Goal: Check status: Check status

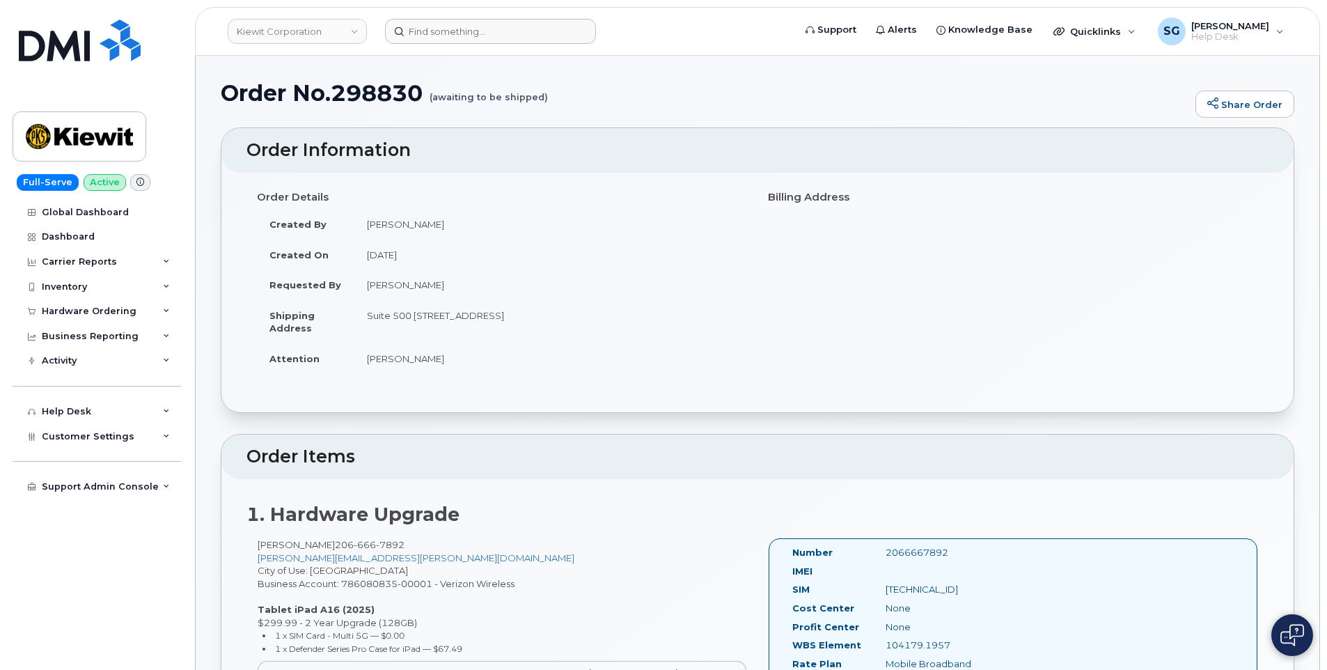
scroll to position [935, 0]
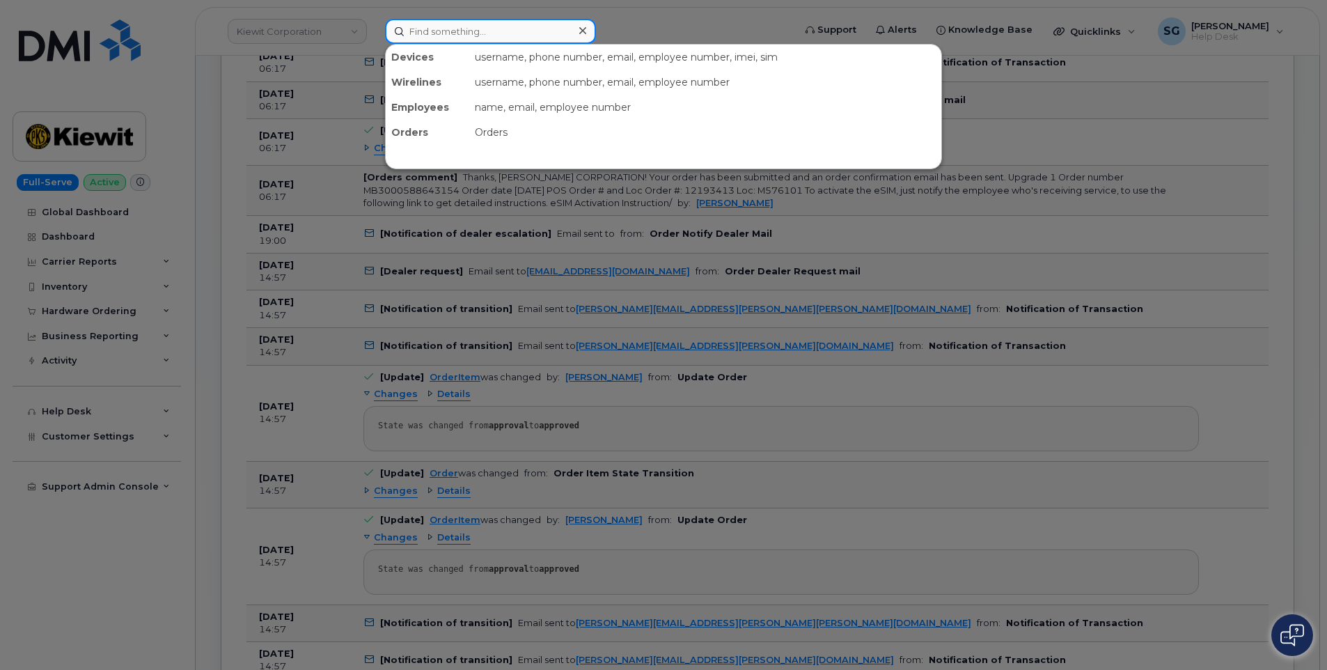
click at [559, 36] on input at bounding box center [490, 31] width 211 height 25
click at [424, 29] on input at bounding box center [490, 31] width 211 height 25
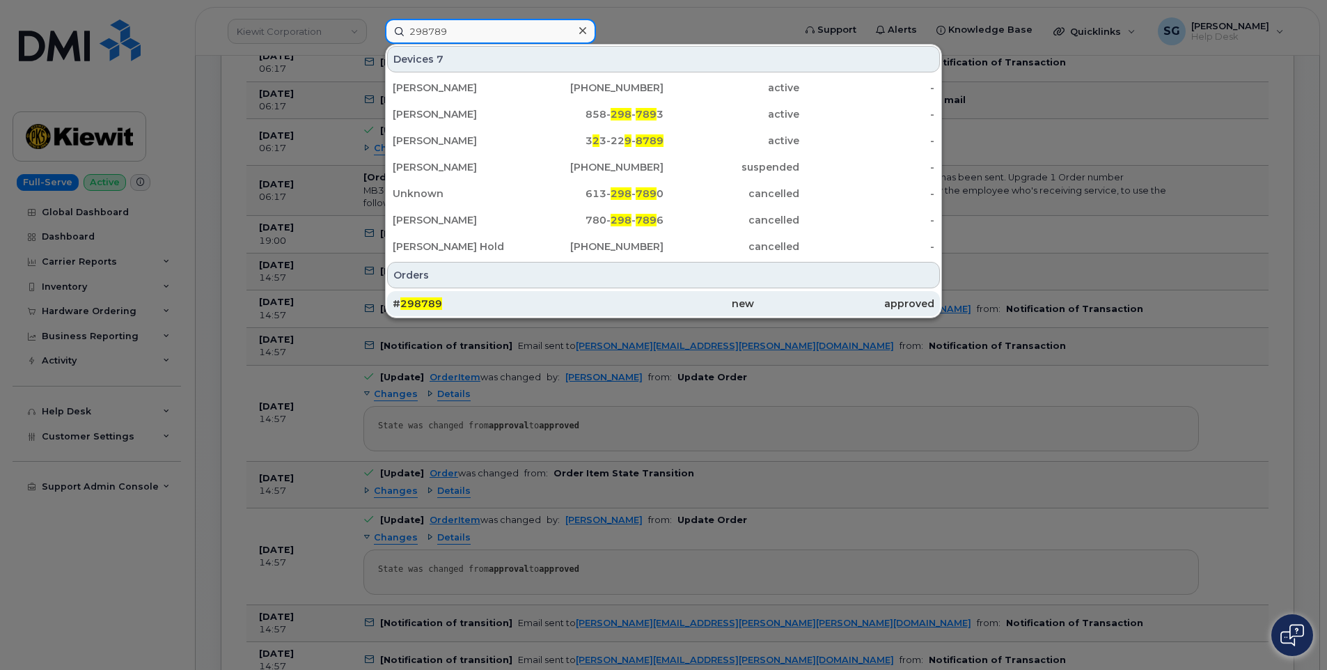
type input "298789"
click at [628, 299] on div "new" at bounding box center [663, 304] width 180 height 14
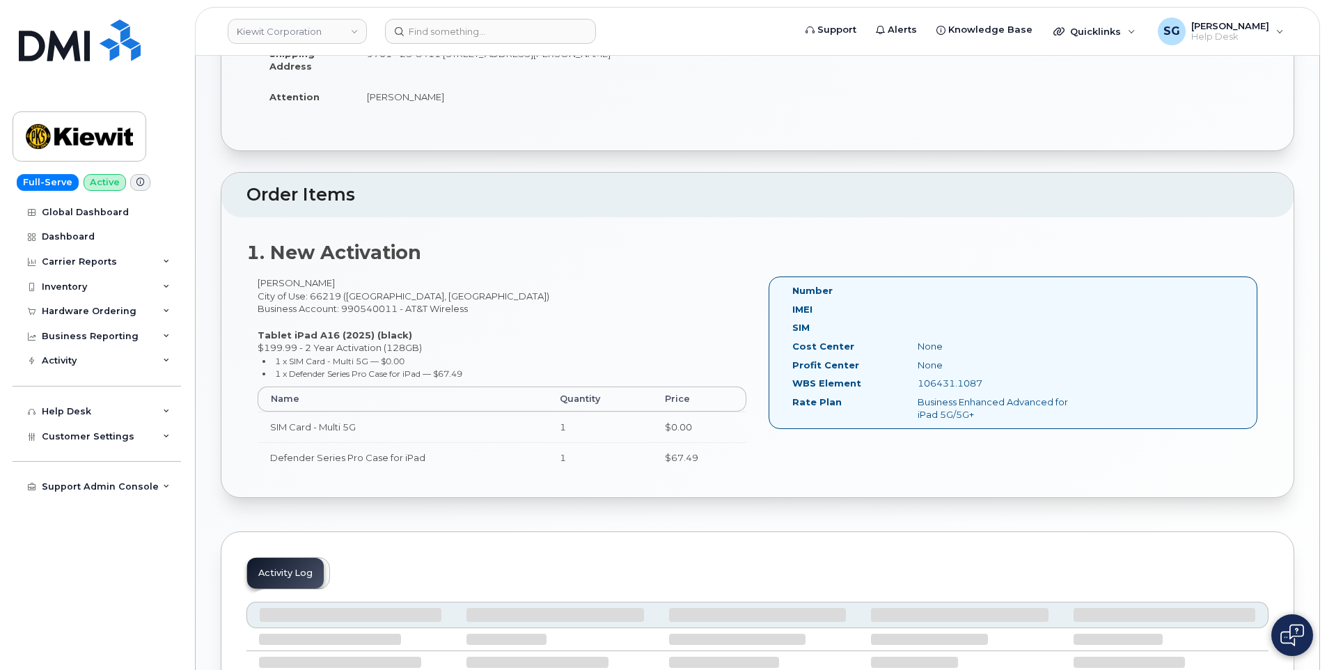
scroll to position [279, 0]
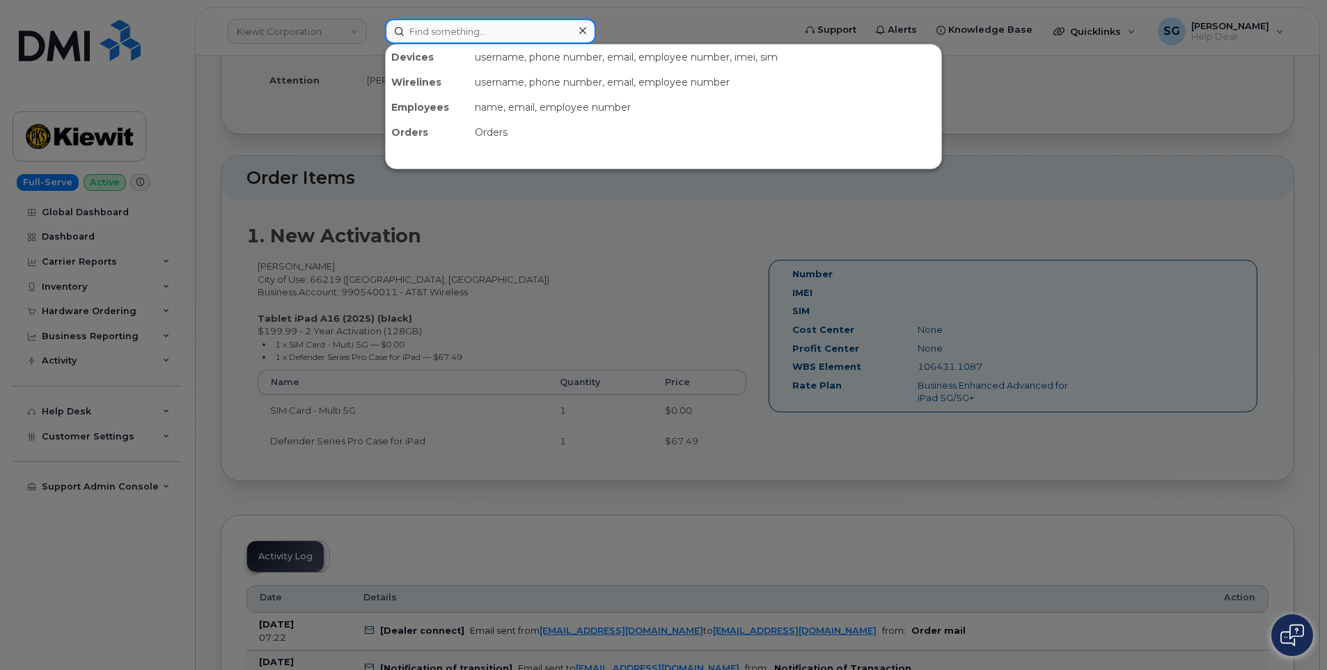
click at [453, 23] on input at bounding box center [490, 31] width 211 height 25
click at [465, 33] on input at bounding box center [490, 31] width 211 height 25
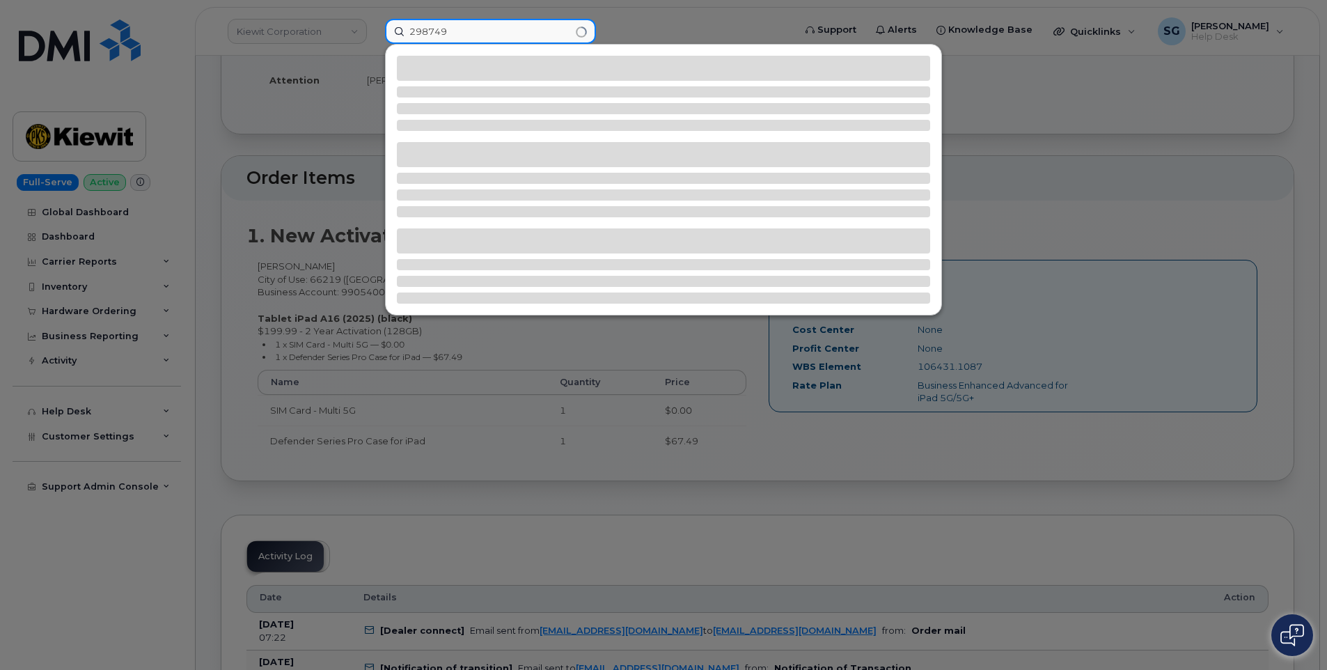
type input "298749"
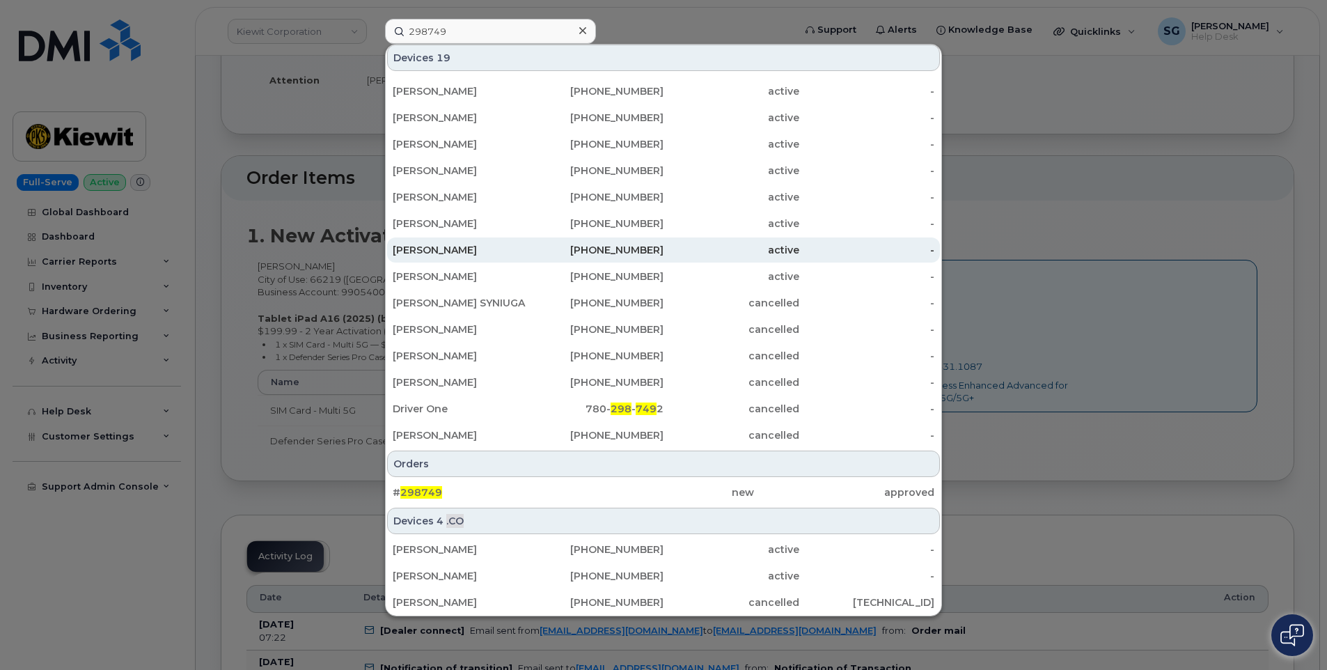
scroll to position [130, 0]
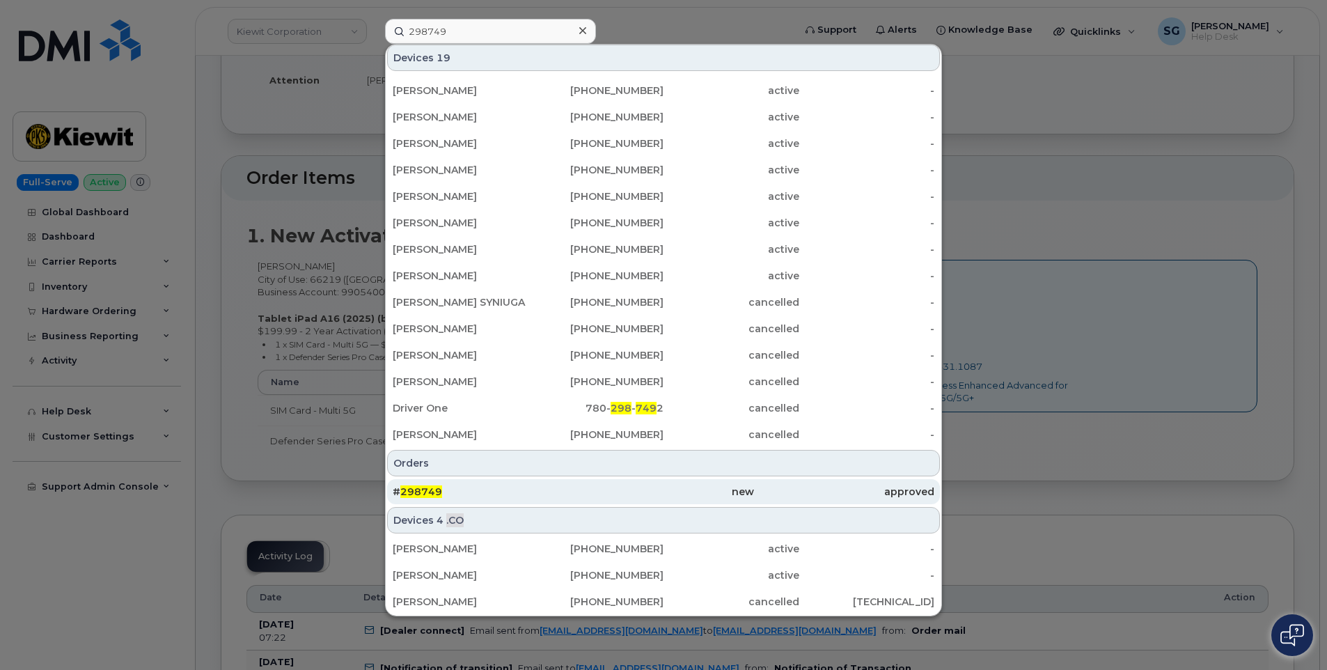
click at [607, 494] on div "new" at bounding box center [663, 492] width 180 height 14
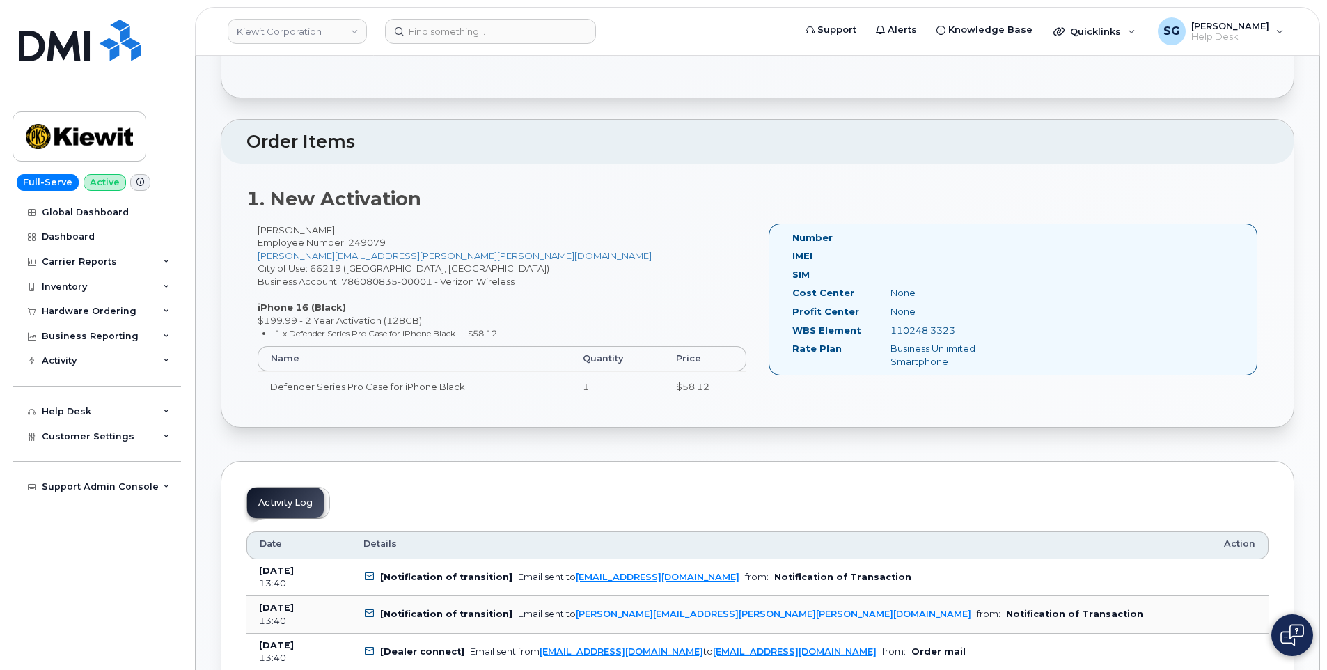
scroll to position [283, 0]
click at [522, 42] on input at bounding box center [490, 31] width 211 height 25
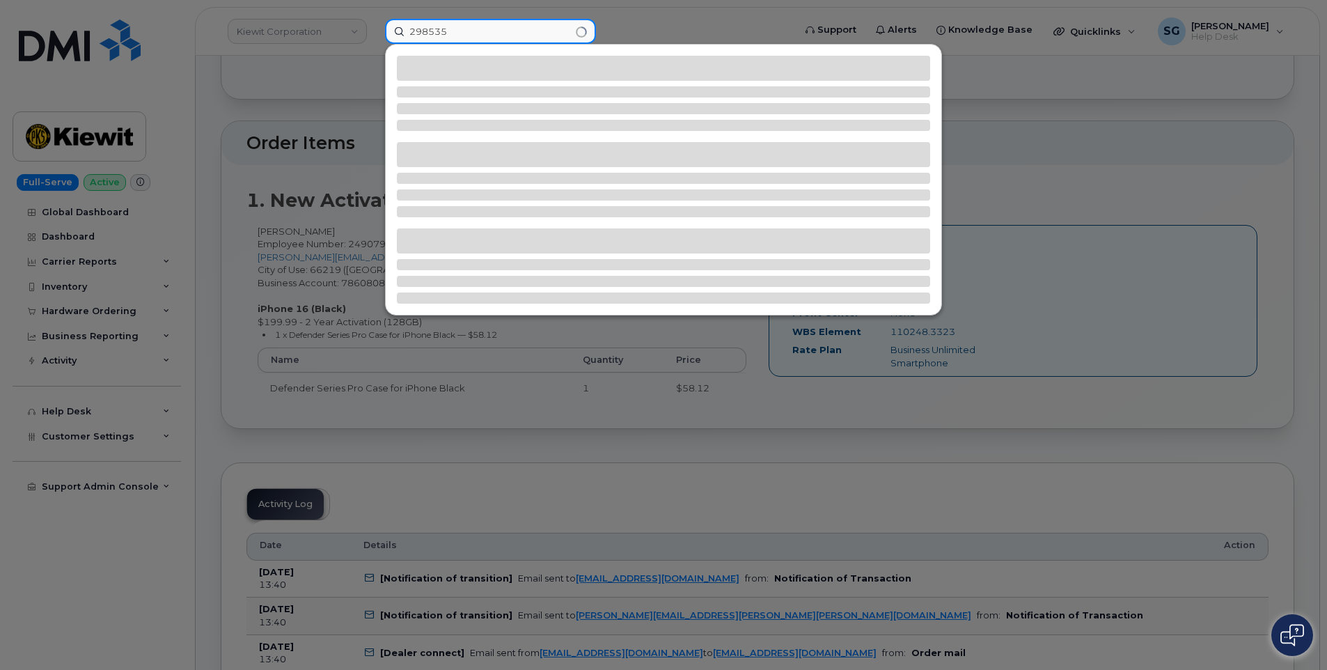
type input "298535"
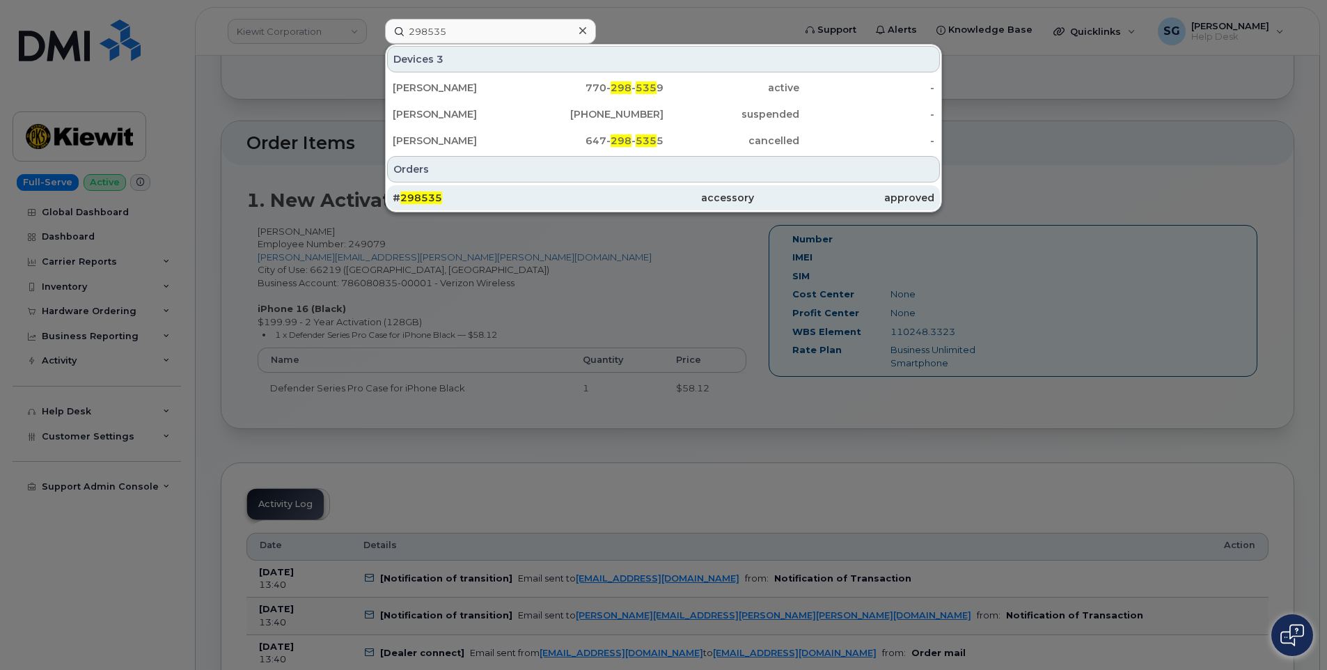
click at [522, 192] on div "# 298535" at bounding box center [483, 198] width 180 height 14
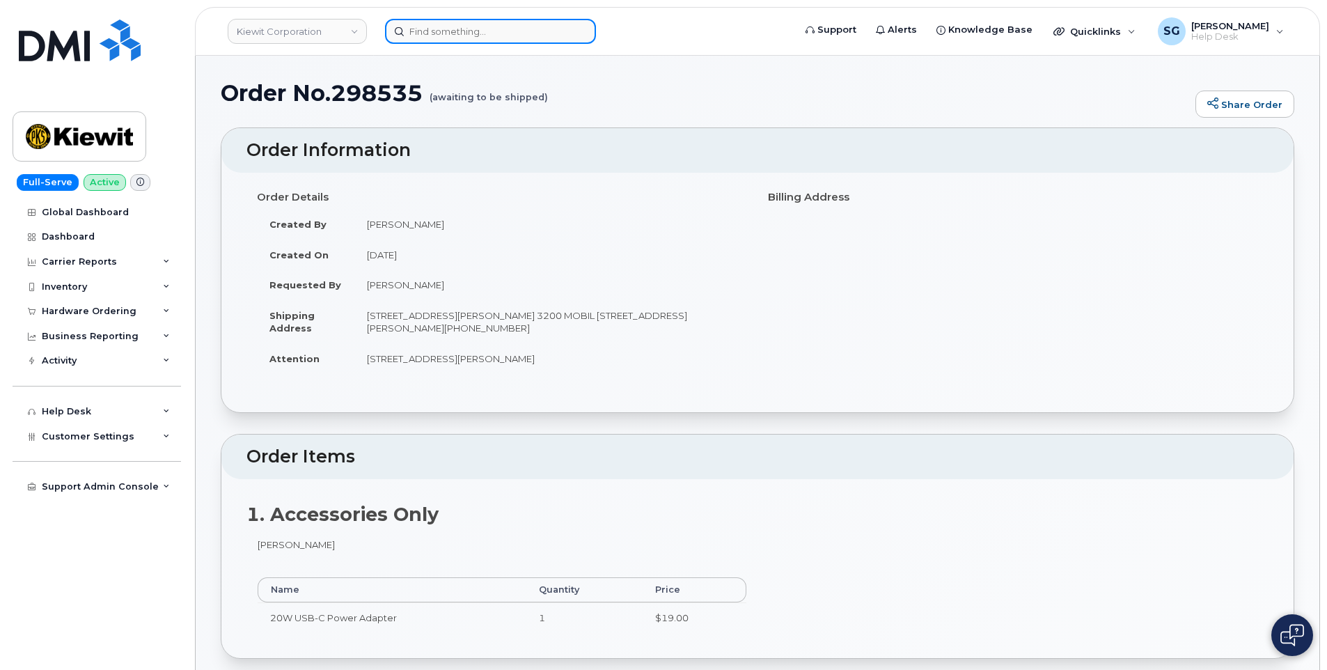
click at [543, 33] on input at bounding box center [490, 31] width 211 height 25
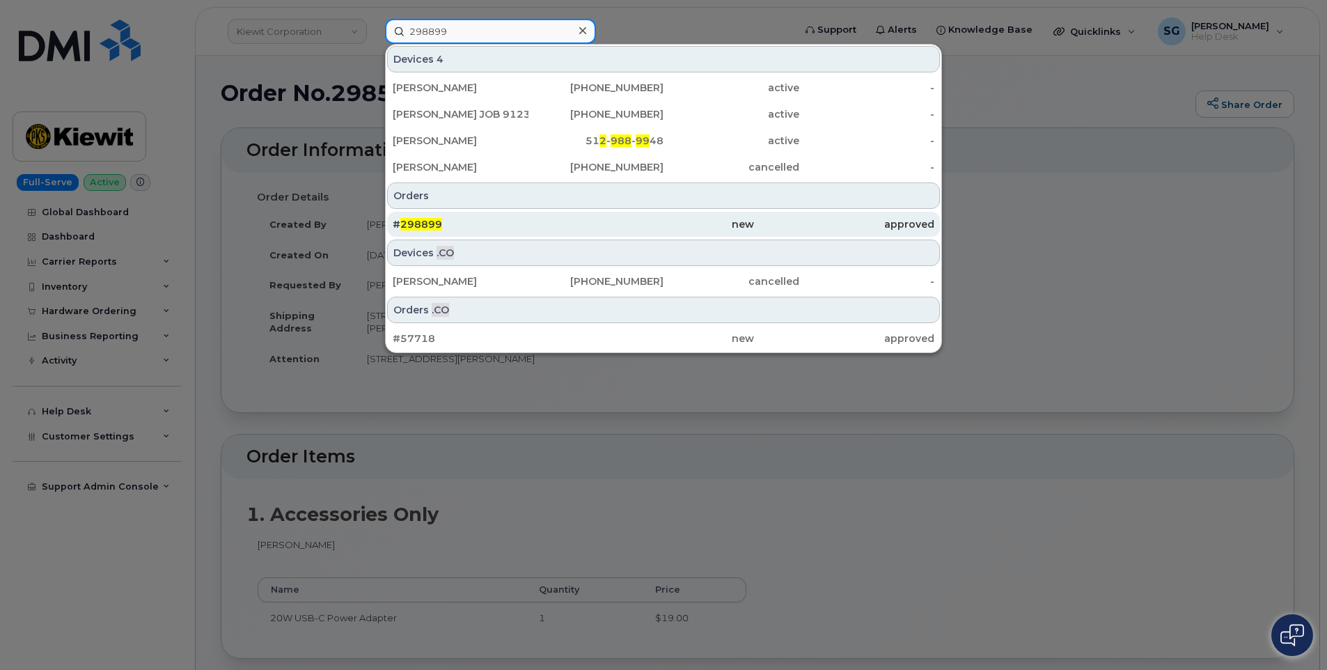
type input "298899"
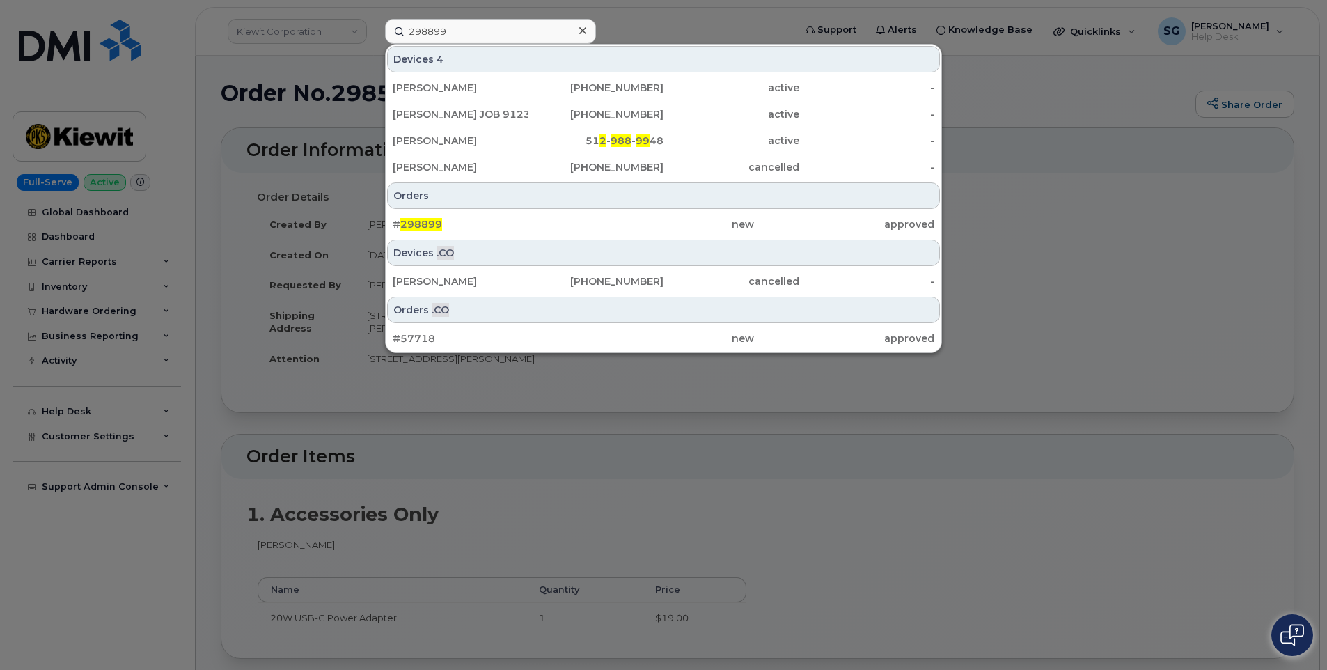
drag, startPoint x: 614, startPoint y: 216, endPoint x: 643, endPoint y: 263, distance: 54.7
click at [754, 215] on div "new" at bounding box center [844, 224] width 180 height 25
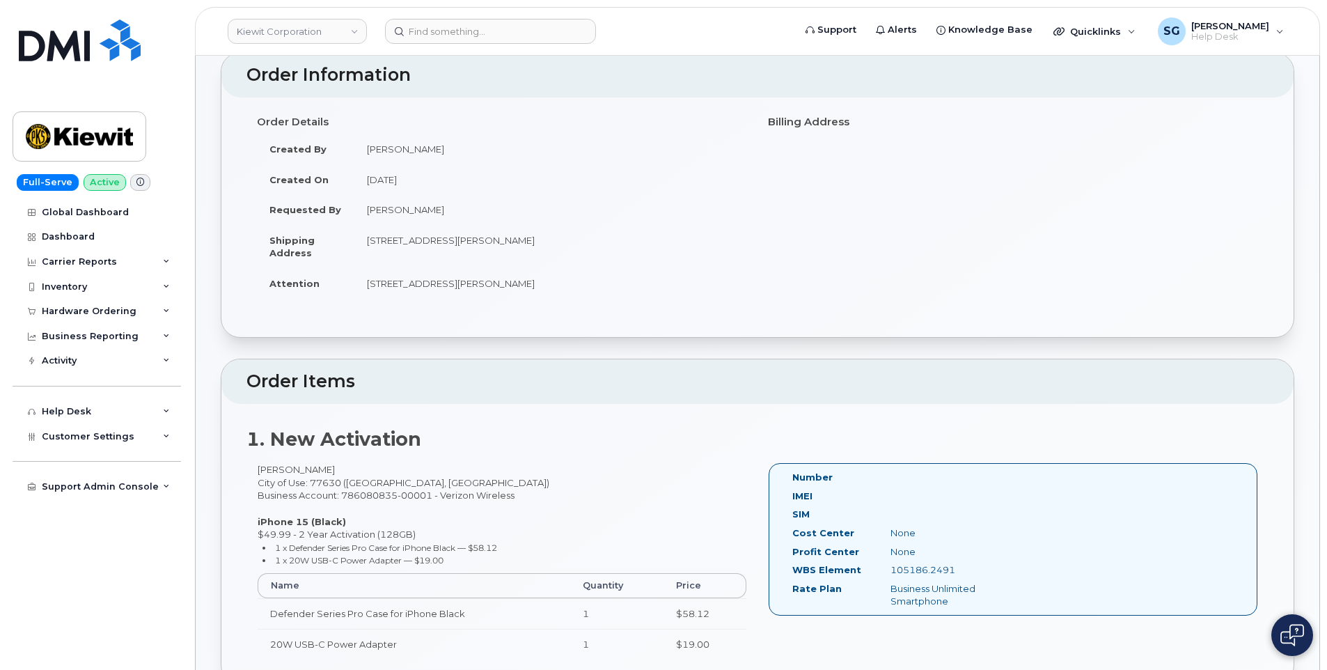
scroll to position [209, 0]
